Goal: Information Seeking & Learning: Learn about a topic

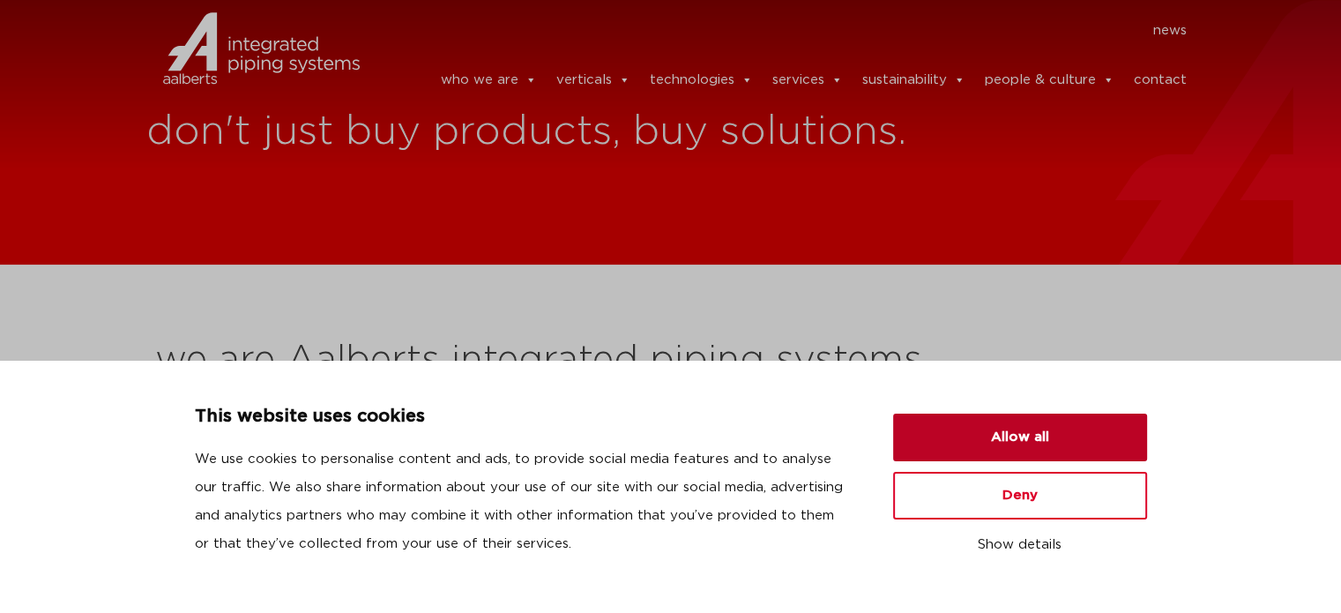
click at [996, 427] on button "Allow all" at bounding box center [1020, 437] width 254 height 48
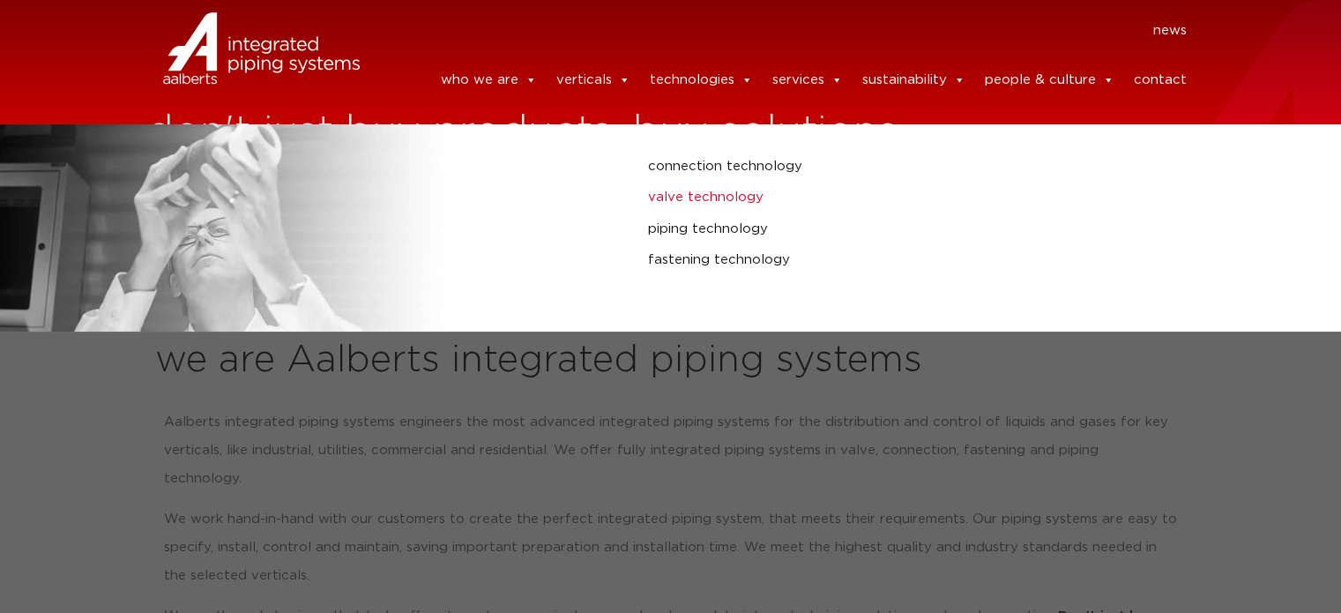
click at [696, 201] on link "valve technology" at bounding box center [899, 197] width 503 height 23
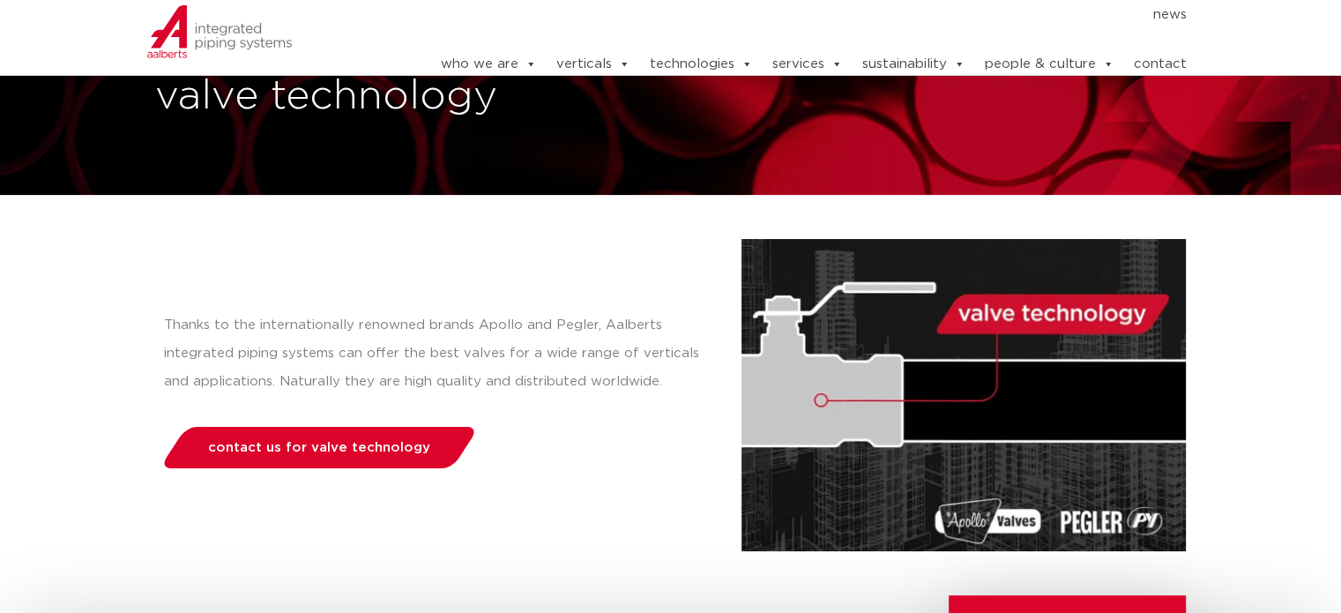
scroll to position [67, 0]
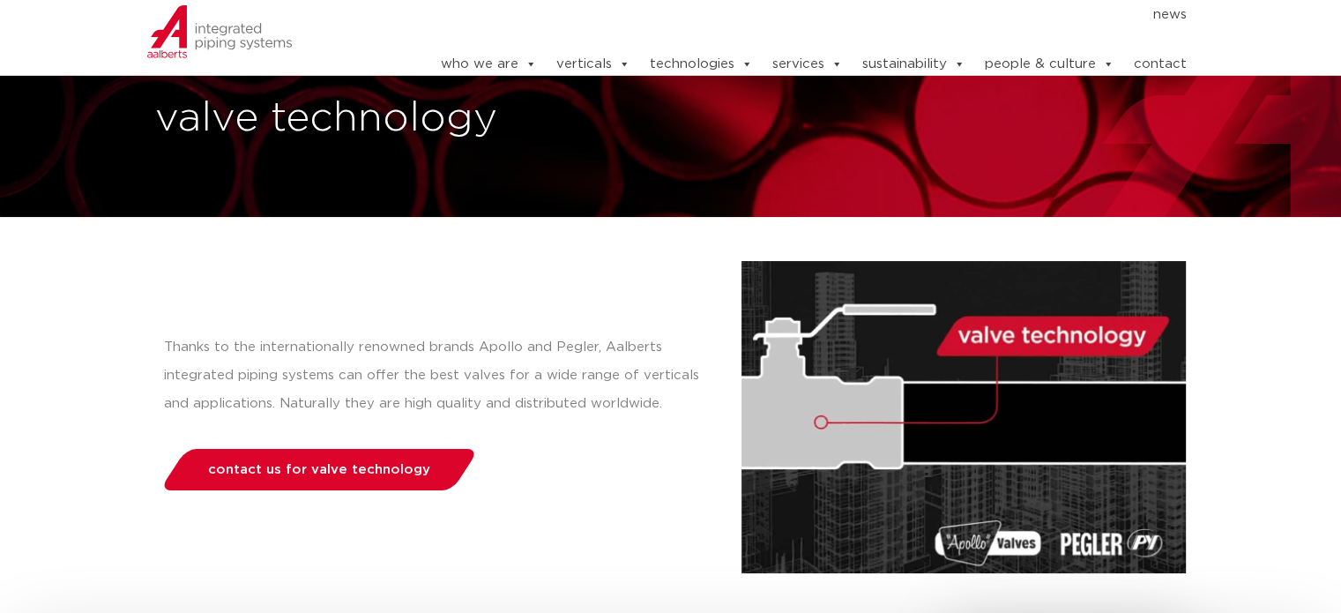
click at [1317, 134] on div "valve technology" at bounding box center [670, 75] width 1341 height 284
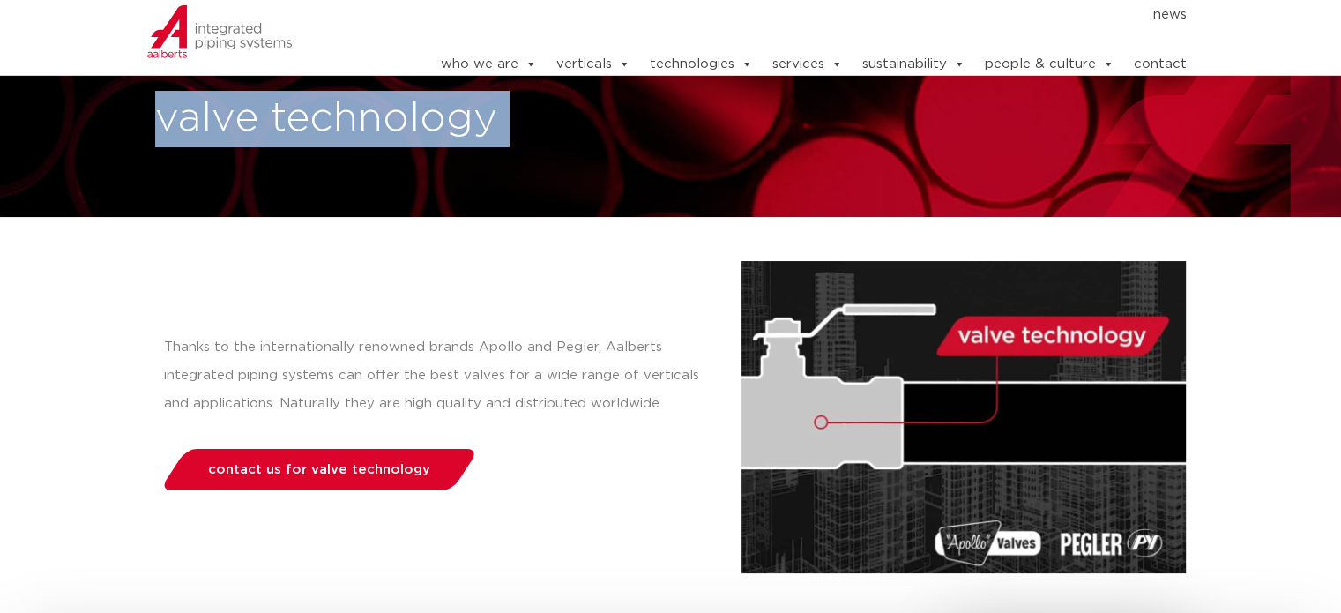
drag, startPoint x: 1317, startPoint y: 134, endPoint x: 1307, endPoint y: 87, distance: 47.7
click at [1307, 87] on div "valve technology" at bounding box center [670, 75] width 1341 height 284
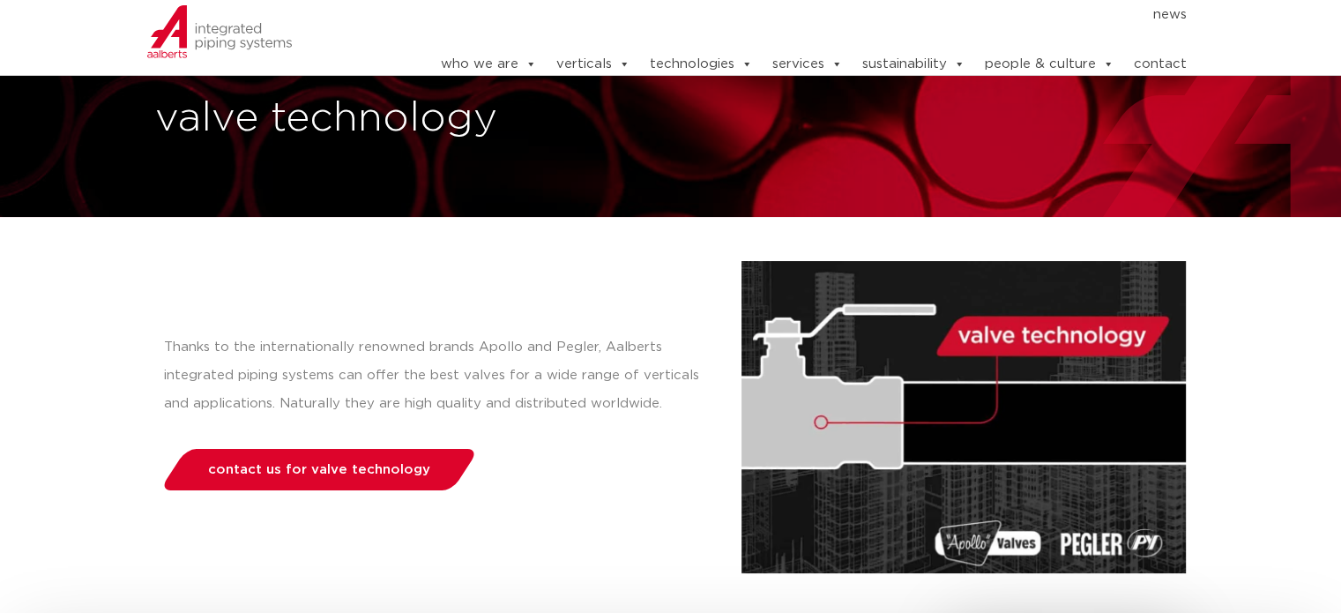
click at [1307, 87] on div "valve technology" at bounding box center [670, 75] width 1341 height 284
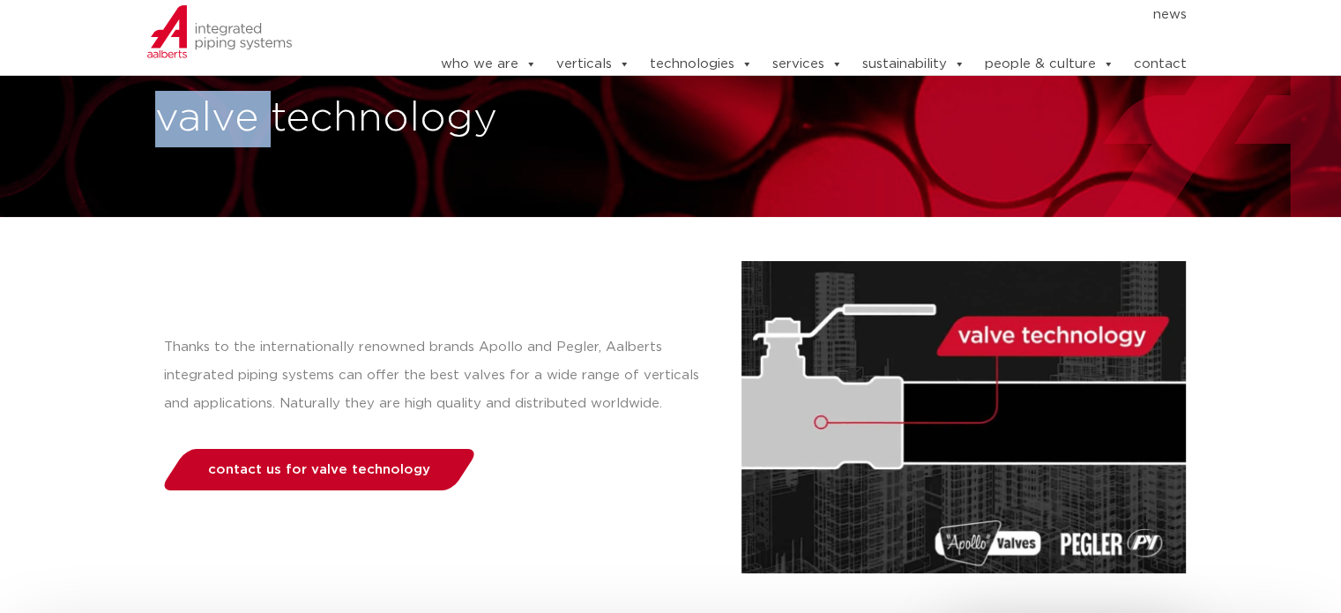
click at [370, 465] on span "contact us for valve technology" at bounding box center [319, 469] width 222 height 13
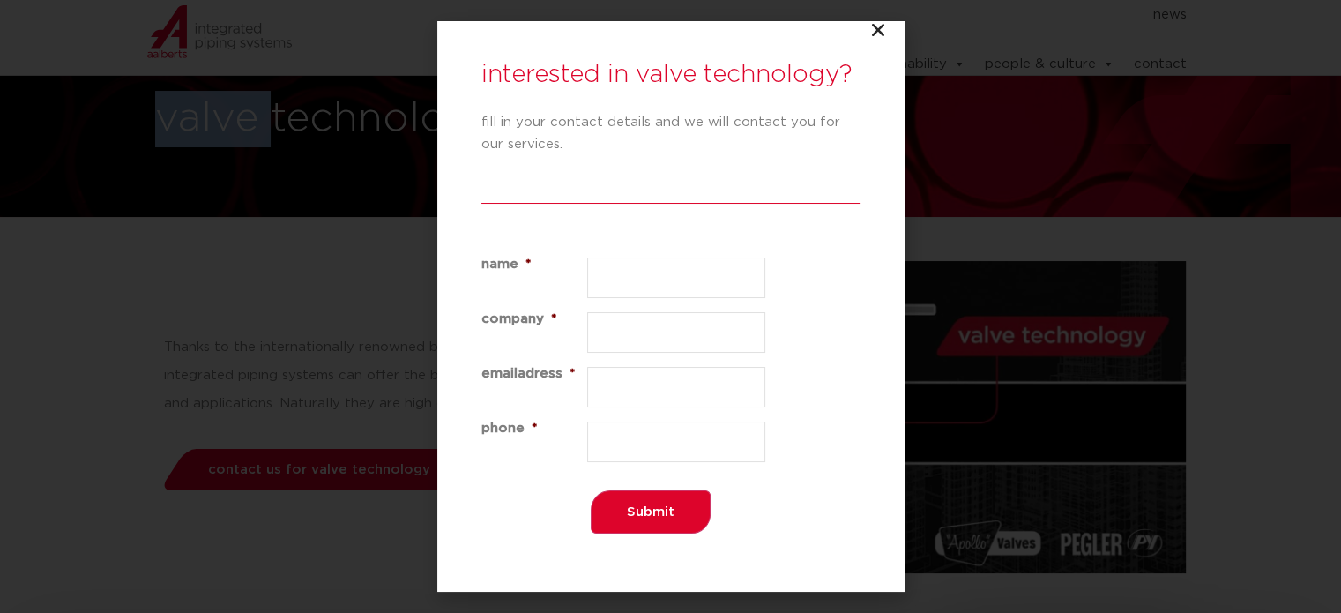
click at [874, 29] on icon "Close" at bounding box center [878, 30] width 18 height 18
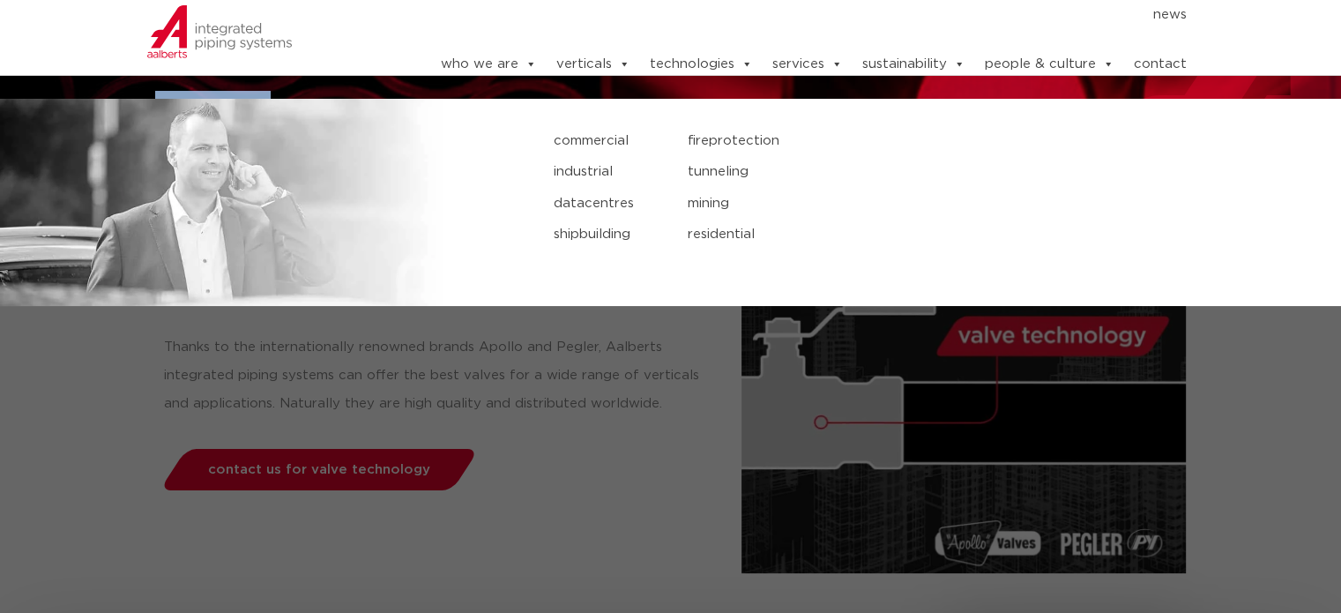
click at [595, 172] on link "industrial" at bounding box center [607, 171] width 107 height 23
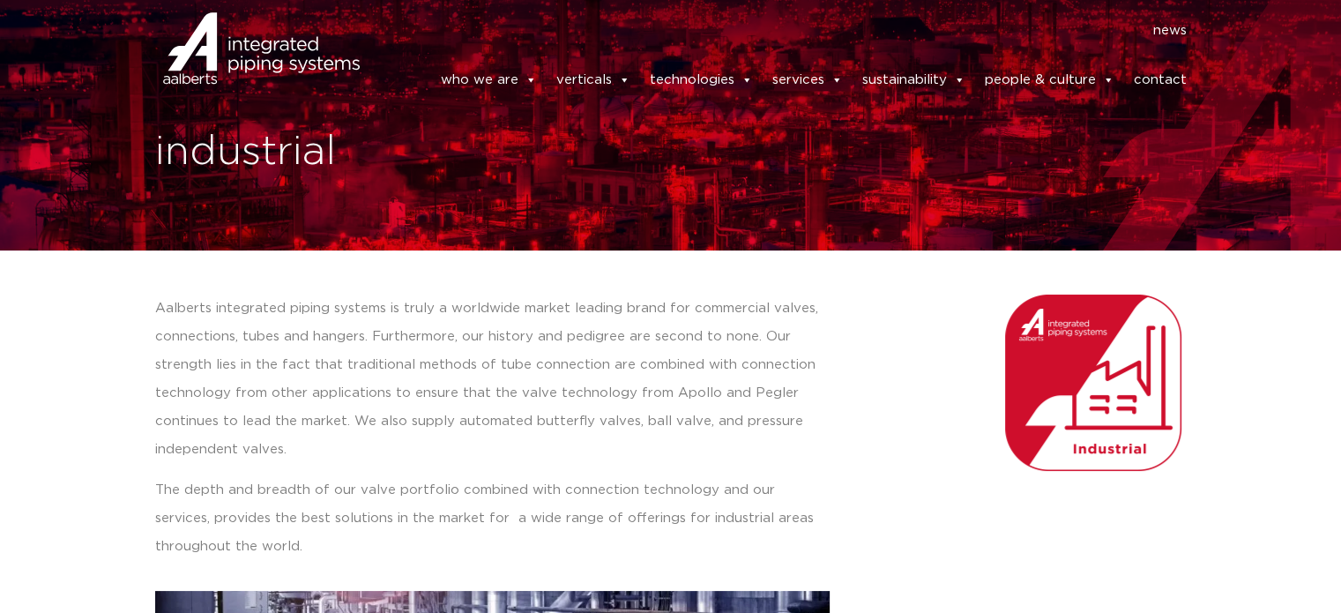
scroll to position [26, 0]
